Goal: Task Accomplishment & Management: Use online tool/utility

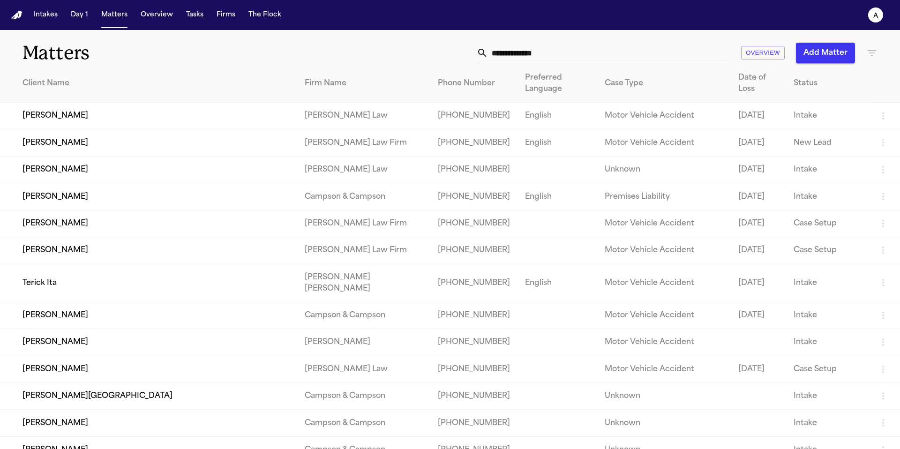
click at [72, 144] on td "[PERSON_NAME]" at bounding box center [148, 142] width 297 height 27
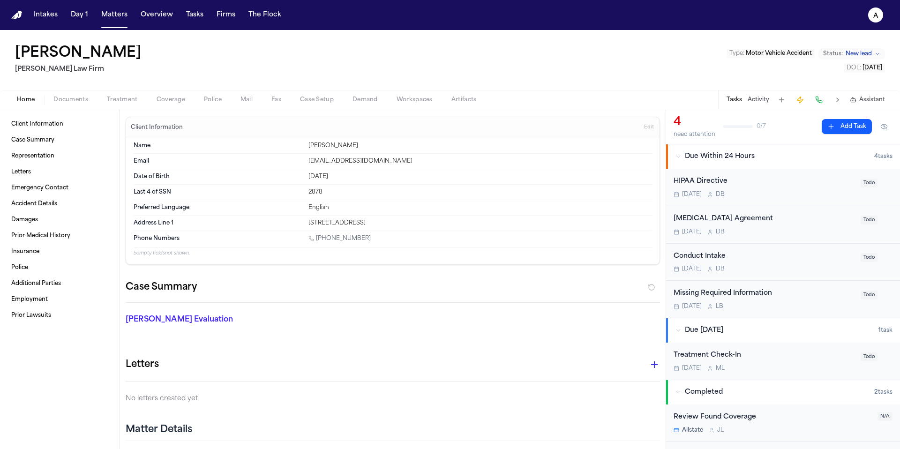
click at [271, 96] on span "Fax" at bounding box center [276, 99] width 10 height 7
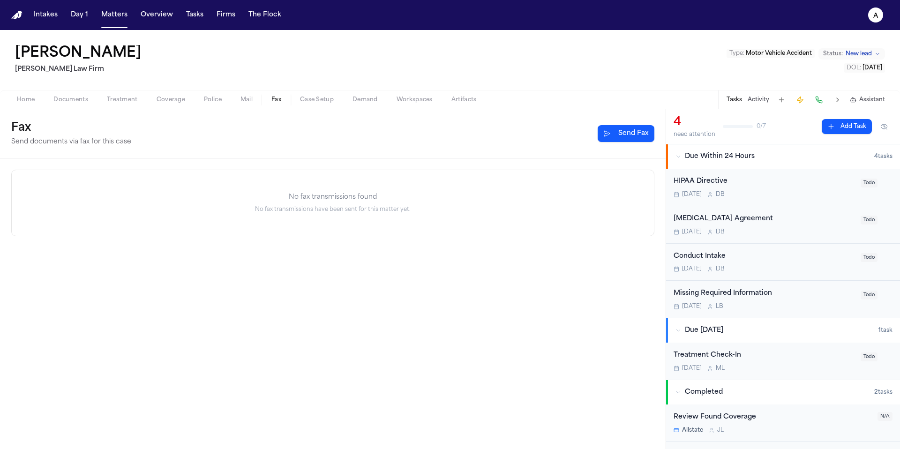
click at [629, 134] on button "Send Fax" at bounding box center [626, 133] width 57 height 17
